Goal: Use online tool/utility: Utilize a website feature to perform a specific function

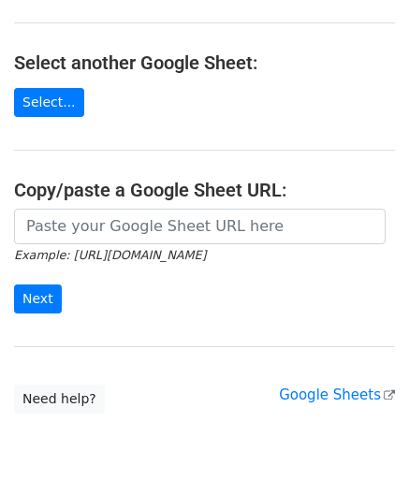
scroll to position [187, 0]
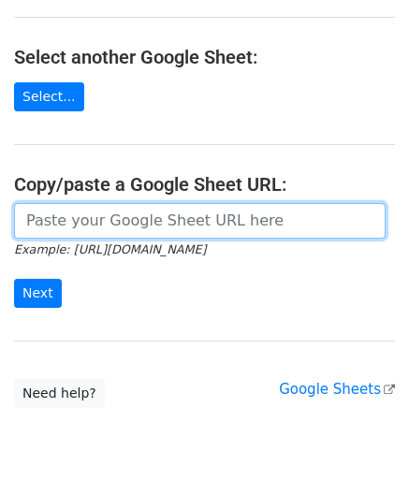
click at [96, 227] on input "url" at bounding box center [200, 221] width 372 height 36
paste input "https://docs.google.com/spreadsheets/d/10WRYrUETwT55bC8fwSRzDC2G2f3k83bA-_3lrJU…"
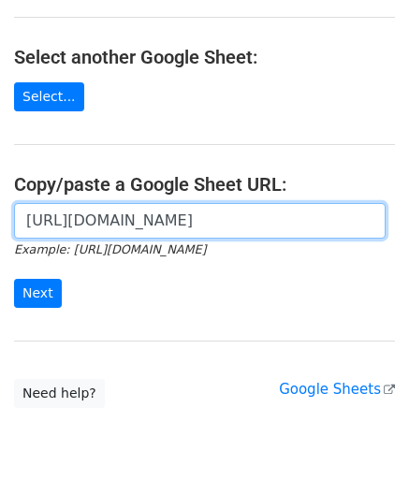
scroll to position [0, 397]
type input "https://docs.google.com/spreadsheets/d/10WRYrUETwT55bC8fwSRzDC2G2f3k83bA-_3lrJU…"
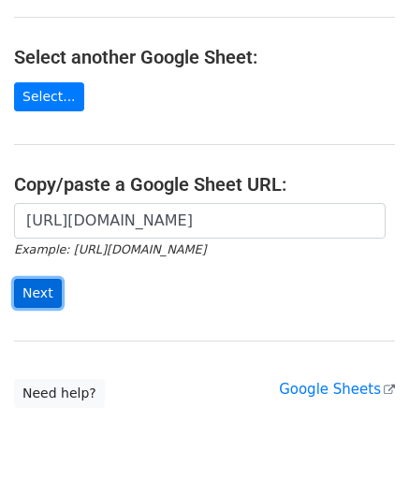
scroll to position [0, 0]
click at [37, 287] on input "Next" at bounding box center [38, 293] width 48 height 29
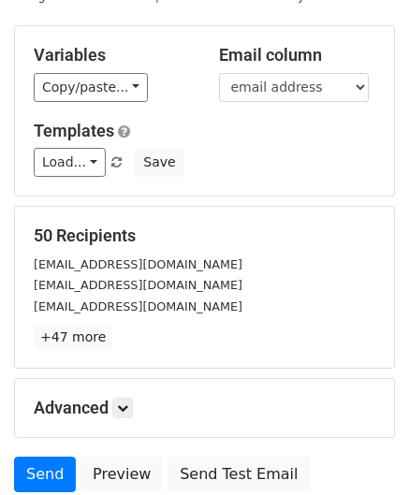
scroll to position [228, 0]
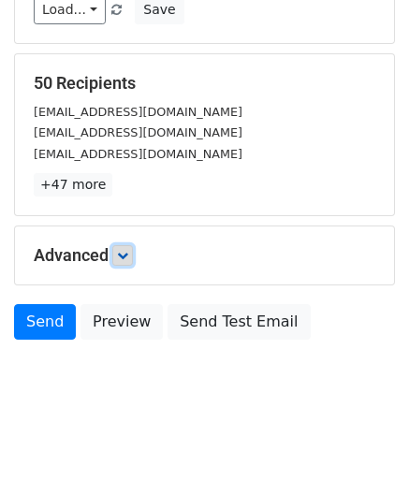
click at [120, 257] on link at bounding box center [122, 255] width 21 height 21
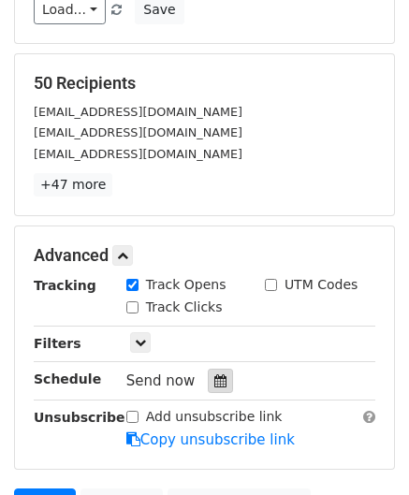
click at [219, 375] on div at bounding box center [220, 381] width 25 height 24
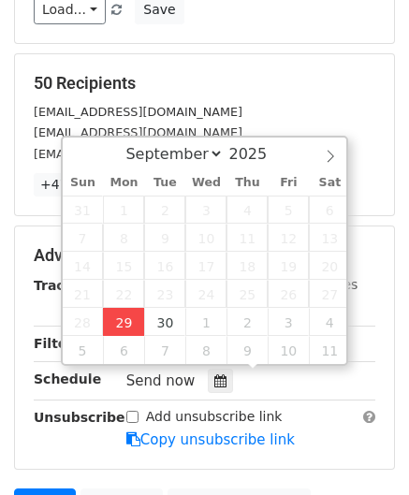
type input "[DATE] 12:00"
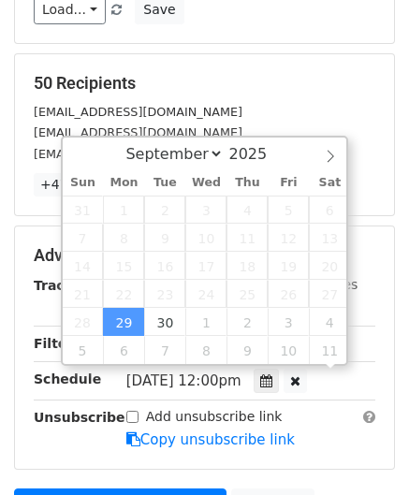
scroll to position [0, 0]
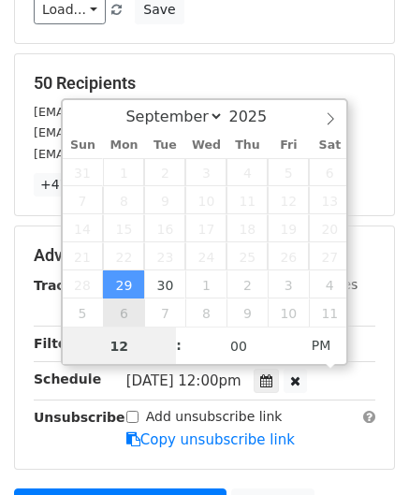
paste input "Hour"
type input "2"
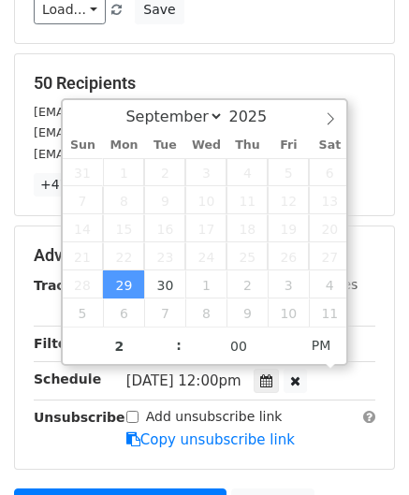
type input "[DATE] 14:00"
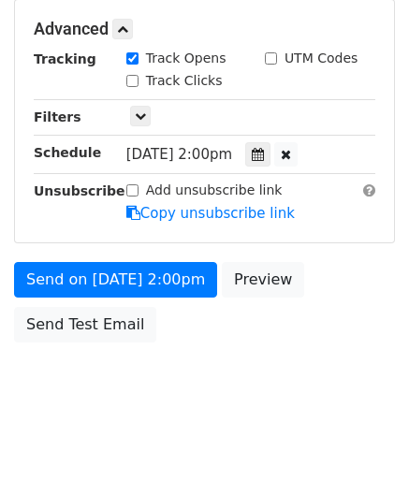
scroll to position [455, 0]
